Goal: Complete application form: Complete application form

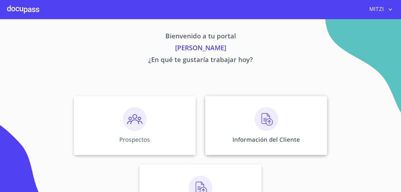
click at [247, 116] on div "Información del Cliente" at bounding box center [266, 125] width 122 height 59
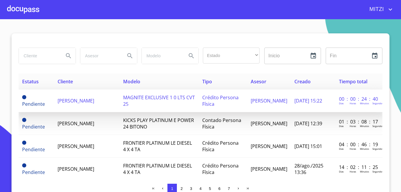
click at [90, 104] on td "[PERSON_NAME]" at bounding box center [87, 100] width 66 height 23
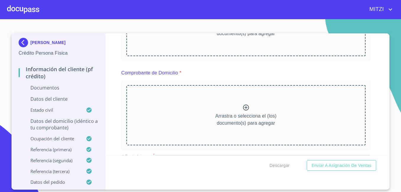
scroll to position [130, 0]
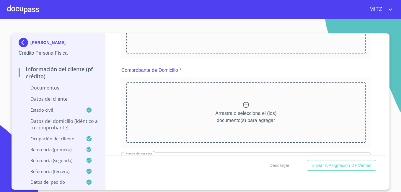
click at [245, 104] on icon at bounding box center [245, 104] width 7 height 7
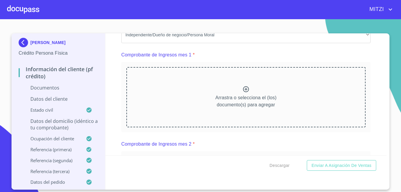
scroll to position [414, 0]
click at [245, 92] on icon at bounding box center [245, 88] width 7 height 7
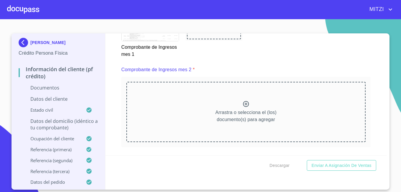
scroll to position [662, 0]
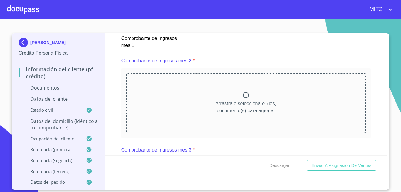
click at [243, 99] on icon at bounding box center [245, 95] width 7 height 7
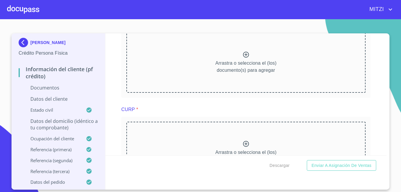
scroll to position [957, 0]
click at [244, 58] on icon at bounding box center [245, 54] width 7 height 7
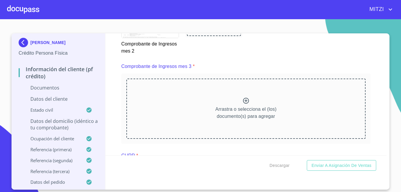
scroll to position [910, 0]
click at [242, 105] on icon at bounding box center [245, 101] width 7 height 7
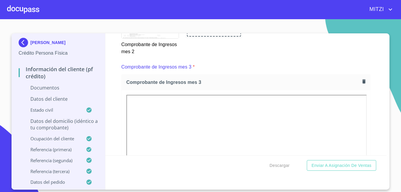
scroll to position [922, 0]
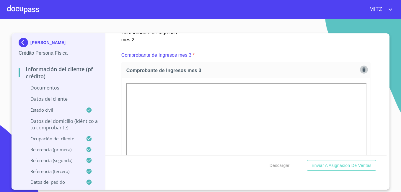
click at [361, 72] on icon "button" at bounding box center [364, 70] width 6 height 6
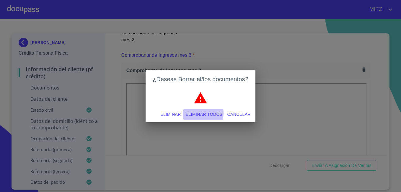
click at [196, 113] on span "Eliminar todos" at bounding box center [204, 114] width 37 height 7
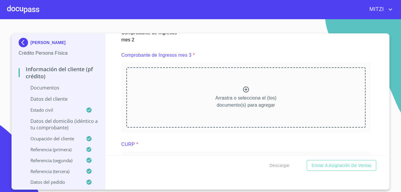
click at [243, 93] on icon at bounding box center [245, 89] width 7 height 7
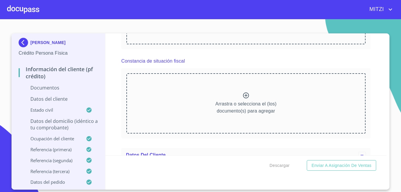
scroll to position [1264, 0]
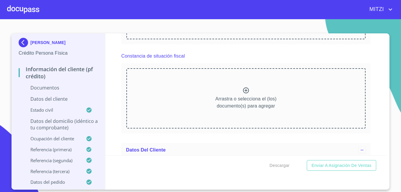
click at [243, 94] on icon at bounding box center [245, 90] width 7 height 7
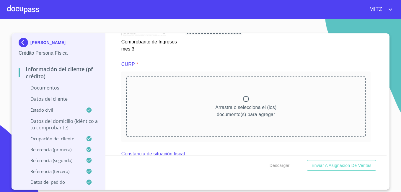
scroll to position [1166, 0]
click at [244, 103] on icon at bounding box center [245, 99] width 7 height 7
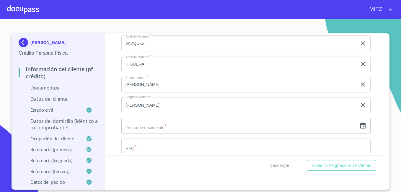
scroll to position [1729, 0]
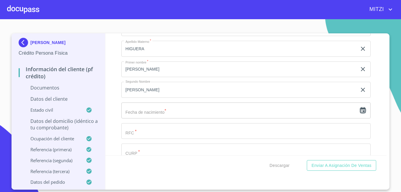
click at [361, 114] on icon "button" at bounding box center [362, 110] width 7 height 7
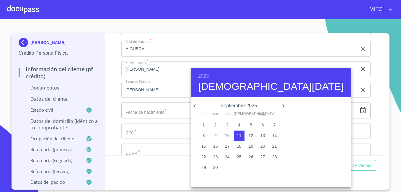
click at [251, 106] on p "septiembre 2025" at bounding box center [239, 105] width 82 height 7
click at [202, 76] on h6 "2025" at bounding box center [203, 76] width 11 height 8
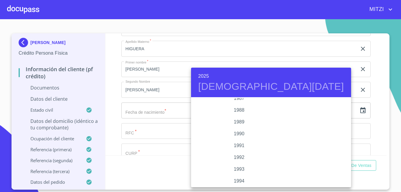
scroll to position [736, 0]
click at [256, 124] on div "1989" at bounding box center [239, 124] width 96 height 12
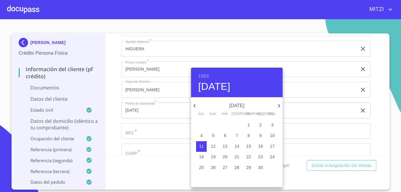
click at [273, 123] on p "3" at bounding box center [272, 125] width 2 height 6
type input "3 de sep. de 1989"
click at [180, 131] on div at bounding box center [200, 96] width 401 height 192
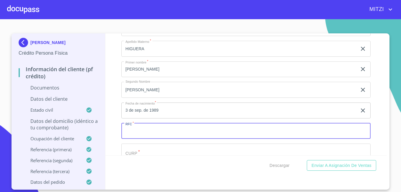
click at [175, 138] on input "Documento de identificación.   *" at bounding box center [245, 131] width 249 height 16
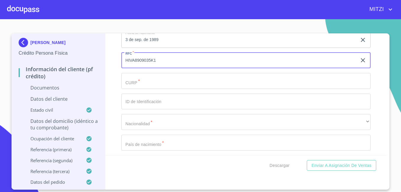
scroll to position [1800, 0]
type input "HIVA8909035K1"
click at [267, 89] on input "Documento de identificación.   *" at bounding box center [245, 81] width 249 height 16
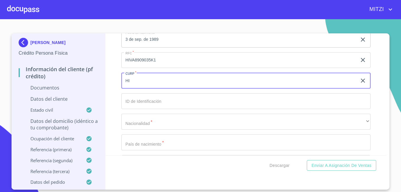
type input "H"
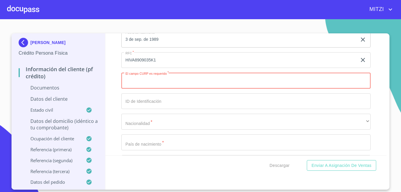
click at [169, 89] on input "Documento de identificación.   *" at bounding box center [245, 81] width 249 height 16
type input "H"
paste input "HIVA890903MJCGLD07"
type input "HIVA890903MJCGLD07"
click at [187, 109] on input "Documento de identificación.   *" at bounding box center [245, 101] width 249 height 16
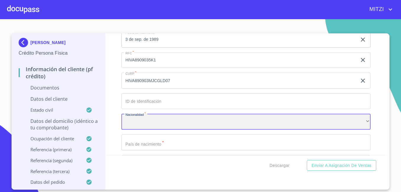
click at [180, 128] on div "​" at bounding box center [245, 122] width 249 height 16
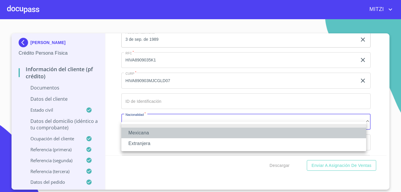
click at [181, 135] on li "Mexicana" at bounding box center [243, 133] width 245 height 11
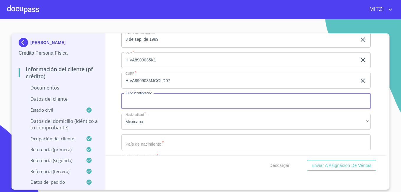
click at [181, 106] on input "Documento de identificación.   *" at bounding box center [245, 101] width 249 height 16
type input "1"
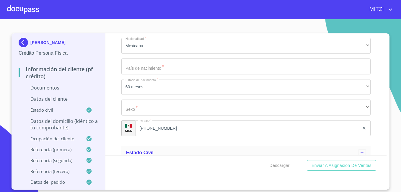
scroll to position [1882, 0]
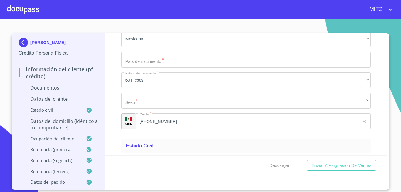
type input "0475086306059"
click at [272, 68] on input "Documento de identificación.   *" at bounding box center [245, 60] width 249 height 16
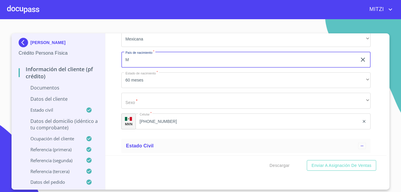
type input "[GEOGRAPHIC_DATA]"
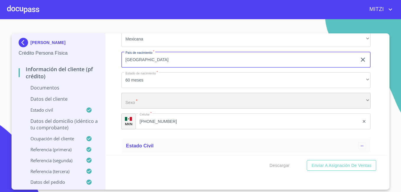
click at [168, 109] on div "​" at bounding box center [245, 101] width 249 height 16
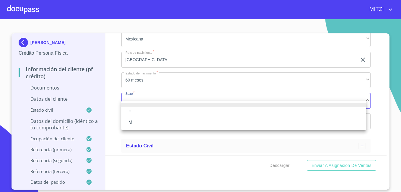
click at [128, 110] on li "F" at bounding box center [243, 112] width 245 height 11
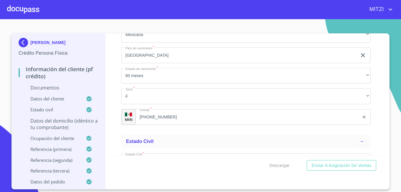
click at [386, 150] on div "Información del cliente (PF crédito) Documentos Documento de identificación.   …" at bounding box center [245, 94] width 281 height 122
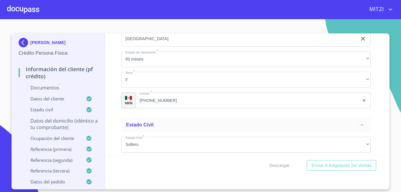
click at [386, 150] on div "Información del cliente (PF crédito) Documentos Documento de identificación.   …" at bounding box center [245, 94] width 281 height 122
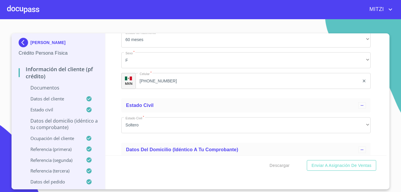
click at [386, 150] on div "Información del cliente (PF crédito) Documentos Documento de identificación.   …" at bounding box center [245, 94] width 281 height 122
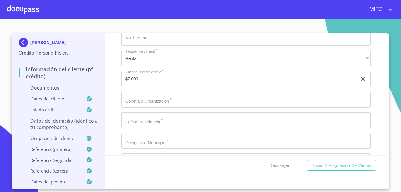
scroll to position [2115, 0]
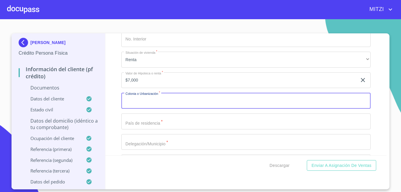
click at [195, 109] on input "Documento de identificación.   *" at bounding box center [245, 101] width 249 height 16
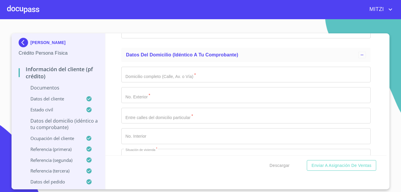
scroll to position [2008, 0]
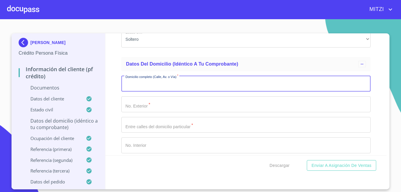
click at [157, 92] on input "Documento de identificación.   *" at bounding box center [245, 84] width 249 height 16
type input "[PERSON_NAME]"
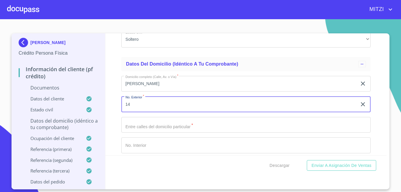
type input "14"
click at [159, 112] on input "14" at bounding box center [239, 104] width 236 height 16
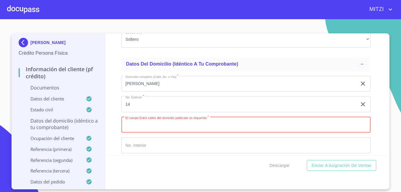
click at [213, 133] on input "Documento de identificación.   *" at bounding box center [245, 125] width 249 height 16
click at [175, 133] on input "Documento de identificación.   *" at bounding box center [245, 125] width 249 height 16
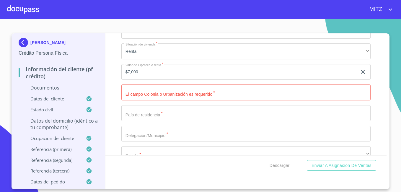
scroll to position [2127, 0]
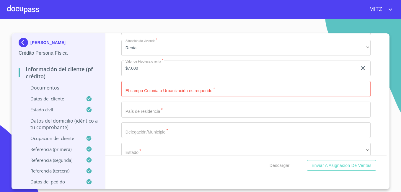
type input "DEL ARROYO Y JARDN LA MORA"
click at [280, 125] on div "Domicilio completo (Calle, Av. o Vía)   * [PERSON_NAME] ​ No. Exterior   * 14 …" at bounding box center [245, 79] width 249 height 252
click at [274, 118] on input "Documento de identificación.   *" at bounding box center [245, 110] width 249 height 16
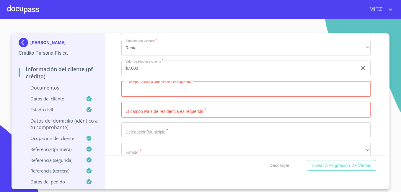
click at [265, 97] on input "Documento de identificación.   *" at bounding box center [245, 89] width 249 height 16
type input "SAN ANTONIO TLAYACAPAN"
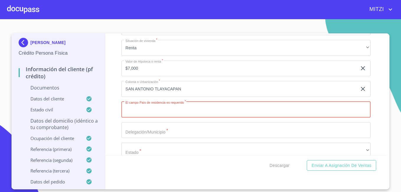
click at [239, 118] on input "Documento de identificación.   *" at bounding box center [245, 110] width 249 height 16
type input "[GEOGRAPHIC_DATA]"
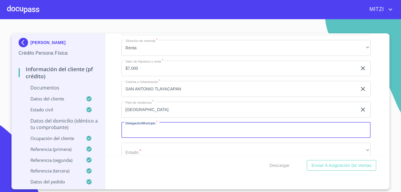
click at [285, 138] on input "Documento de identificación.   *" at bounding box center [245, 130] width 249 height 16
type input "CHAPALA"
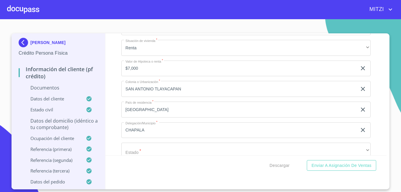
click at [387, 150] on div "[PERSON_NAME] Crédito Persona Física Información del cliente (PF crédito) Docum…" at bounding box center [201, 111] width 378 height 156
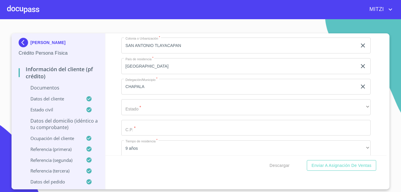
scroll to position [2174, 0]
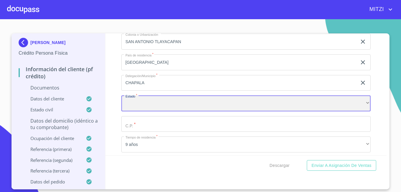
click at [216, 111] on div "​" at bounding box center [245, 103] width 249 height 16
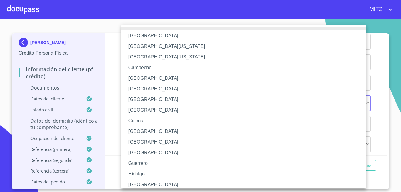
scroll to position [2, 0]
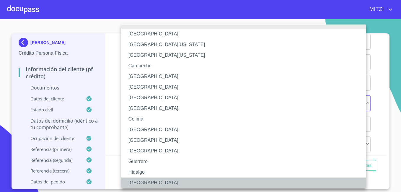
click at [156, 181] on li "[GEOGRAPHIC_DATA]" at bounding box center [245, 183] width 249 height 11
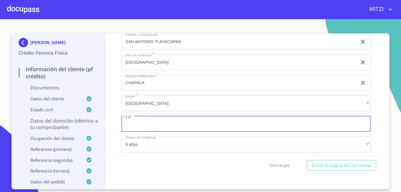
click at [173, 131] on input "Documento de identificación.   *" at bounding box center [245, 124] width 249 height 16
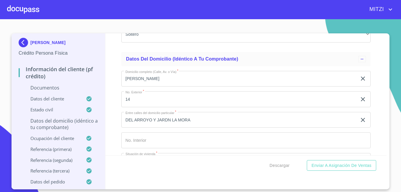
scroll to position [2008, 0]
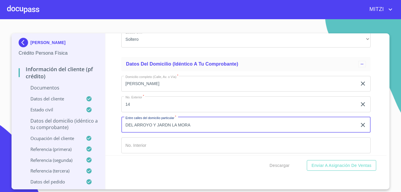
drag, startPoint x: 152, startPoint y: 133, endPoint x: 187, endPoint y: 131, distance: 35.5
click at [187, 131] on input "DEL ARROYO Y JARDN LA MORA" at bounding box center [239, 125] width 236 height 16
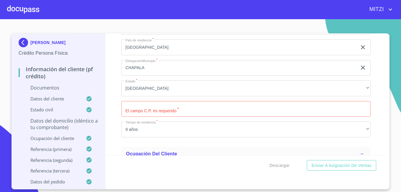
scroll to position [2198, 0]
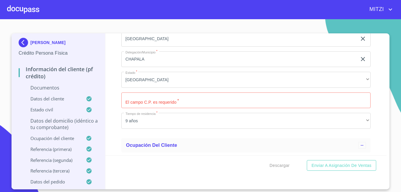
type input "DEL ARROYO Y EL CONEJO"
click at [240, 108] on input "Documento de identificación.   *" at bounding box center [245, 100] width 249 height 16
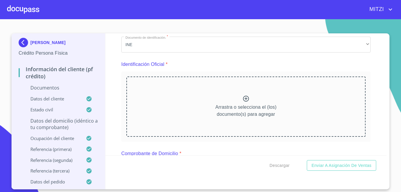
scroll to position [0, 0]
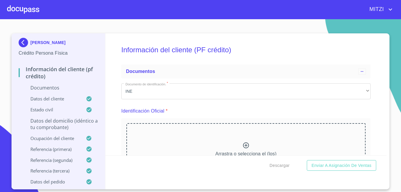
type input "45922"
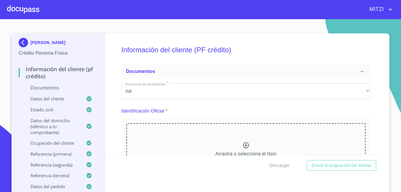
click at [242, 143] on icon at bounding box center [245, 145] width 7 height 7
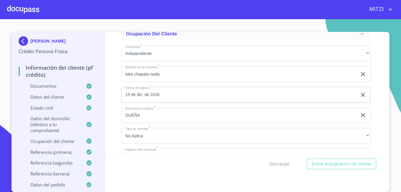
scroll to position [2, 0]
click at [282, 159] on button "Descargar" at bounding box center [279, 164] width 25 height 11
click at [284, 162] on span "Descargar" at bounding box center [280, 163] width 20 height 7
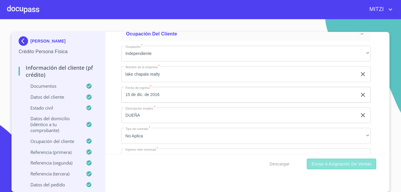
click at [347, 166] on span "Enviar a Asignación de Ventas" at bounding box center [342, 163] width 60 height 7
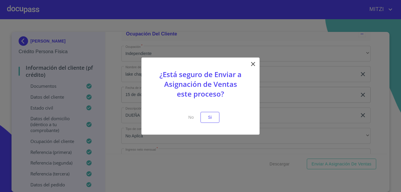
click at [254, 63] on icon at bounding box center [253, 64] width 4 height 4
